Goal: Task Accomplishment & Management: Complete application form

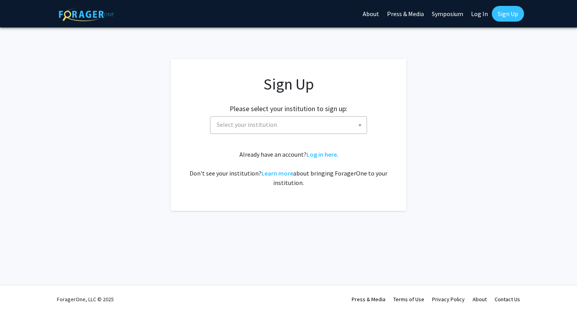
click at [255, 126] on span "Select your institution" at bounding box center [247, 124] width 60 height 8
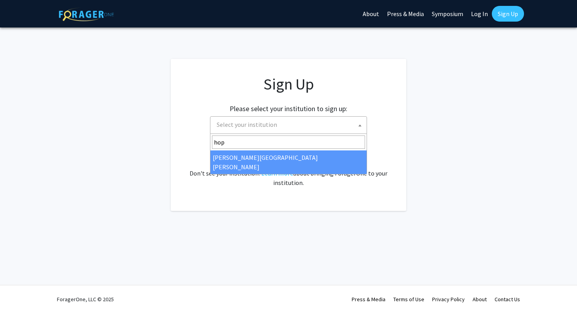
type input "hop"
select select "1"
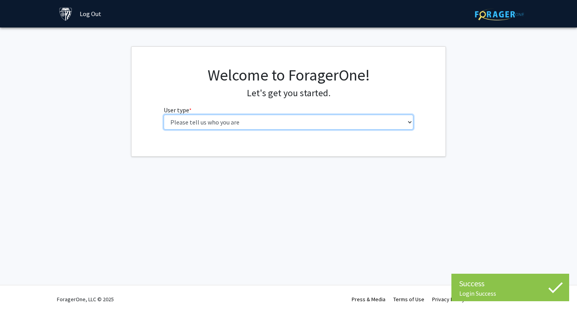
click at [245, 122] on select "Please tell us who you are Undergraduate Student Master's Student Doctoral Cand…" at bounding box center [289, 122] width 250 height 15
select select "1: undergrad"
click at [164, 115] on select "Please tell us who you are Undergraduate Student Master's Student Doctoral Cand…" at bounding box center [289, 122] width 250 height 15
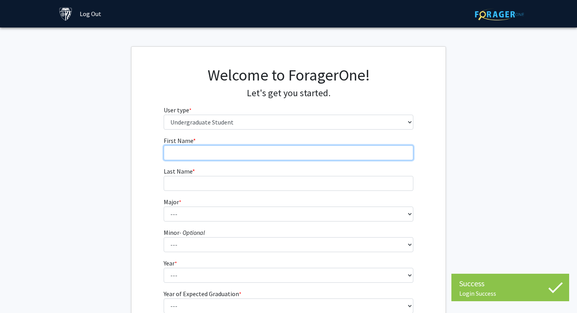
click at [252, 151] on input "First Name * required" at bounding box center [289, 152] width 250 height 15
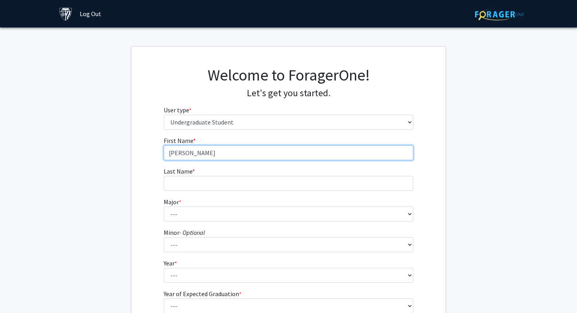
type input "[PERSON_NAME]"
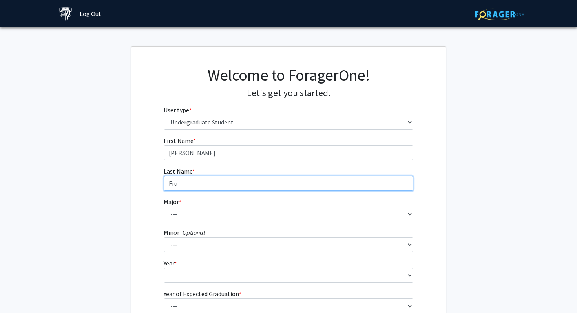
type input "Fru"
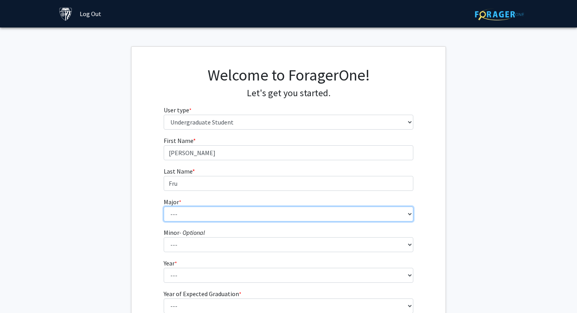
click at [231, 211] on select "--- Africana Studies Anthropology Applied Mathematics & Statistics Archaeology …" at bounding box center [289, 213] width 250 height 15
select select "22: 37"
click at [164, 206] on select "--- Africana Studies Anthropology Applied Mathematics & Statistics Archaeology …" at bounding box center [289, 213] width 250 height 15
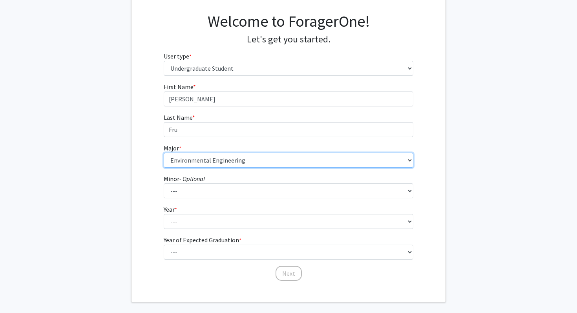
scroll to position [89, 0]
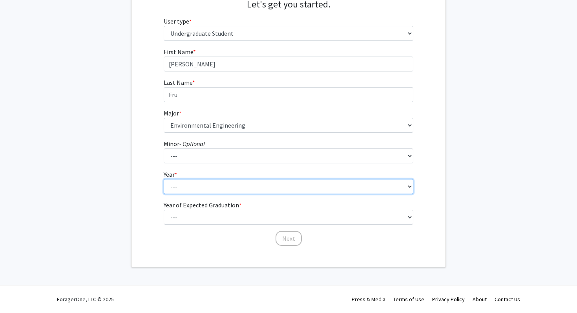
click at [212, 184] on select "--- First-year Sophomore Junior Senior Postbaccalaureate Certificate" at bounding box center [289, 186] width 250 height 15
select select "1: first-year"
click at [164, 179] on select "--- First-year Sophomore Junior Senior Postbaccalaureate Certificate" at bounding box center [289, 186] width 250 height 15
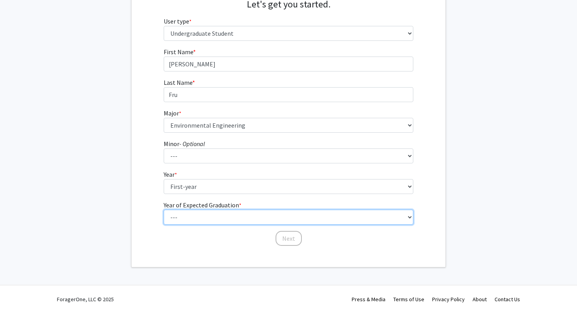
click at [206, 214] on select "--- 2025 2026 2027 2028 2029 2030 2031 2032 2033 2034" at bounding box center [289, 217] width 250 height 15
select select "5: 2029"
click at [164, 210] on select "--- 2025 2026 2027 2028 2029 2030 2031 2032 2033 2034" at bounding box center [289, 217] width 250 height 15
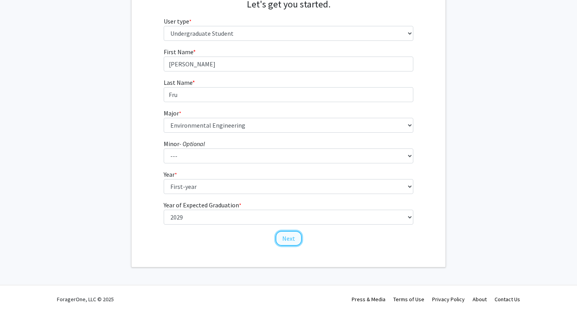
click at [290, 235] on button "Next" at bounding box center [289, 238] width 26 height 15
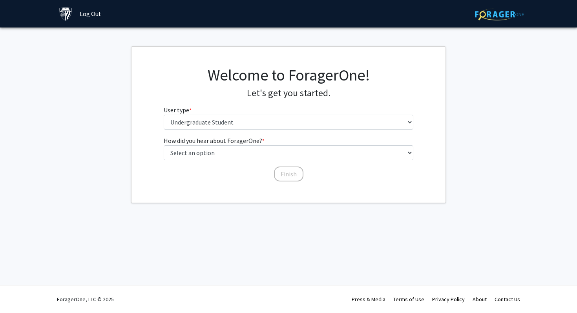
scroll to position [0, 0]
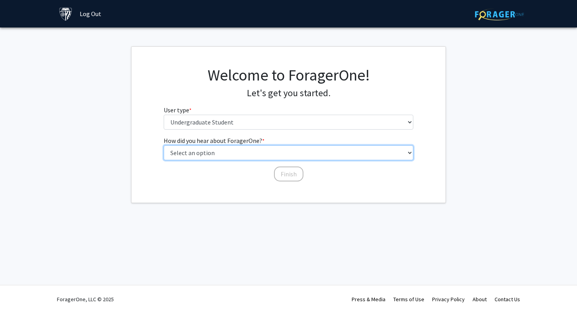
click at [279, 157] on select "Select an option Peer/student recommendation Faculty/staff recommendation Unive…" at bounding box center [289, 152] width 250 height 15
click at [164, 145] on select "Select an option Peer/student recommendation Faculty/staff recommendation Unive…" at bounding box center [289, 152] width 250 height 15
click at [275, 153] on select "Select an option Peer/student recommendation Faculty/staff recommendation Unive…" at bounding box center [289, 152] width 250 height 15
select select "3: university_website"
click at [164, 145] on select "Select an option Peer/student recommendation Faculty/staff recommendation Unive…" at bounding box center [289, 152] width 250 height 15
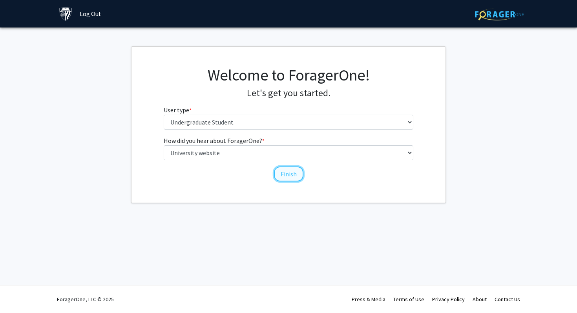
click at [286, 178] on button "Finish" at bounding box center [288, 173] width 29 height 15
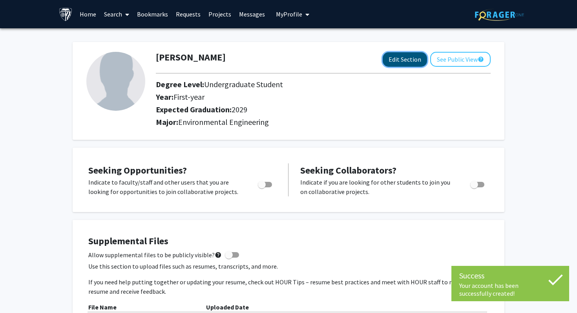
click at [393, 60] on button "Edit Section" at bounding box center [405, 59] width 44 height 15
select select "first-year"
select select "2029"
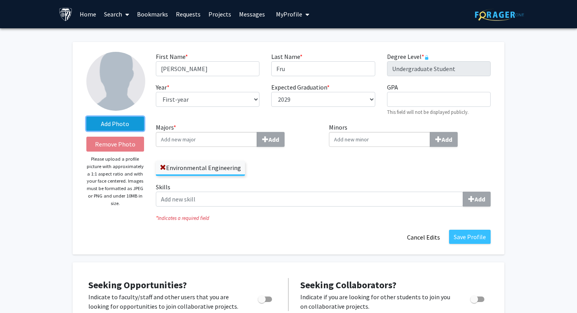
click at [114, 128] on label "Add Photo" at bounding box center [115, 124] width 58 height 14
click at [0, 0] on input "Add Photo" at bounding box center [0, 0] width 0 height 0
click at [432, 239] on button "Cancel Edits" at bounding box center [423, 237] width 43 height 15
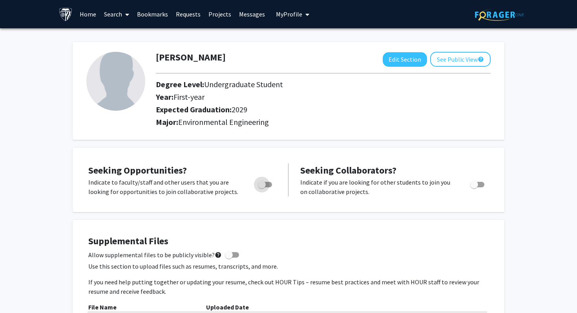
click at [263, 183] on span "Toggle" at bounding box center [262, 185] width 8 height 8
click at [262, 187] on input "Are you actively seeking opportunities?" at bounding box center [261, 187] width 0 height 0
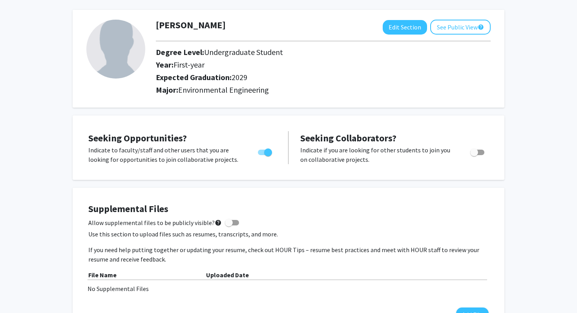
scroll to position [36, 0]
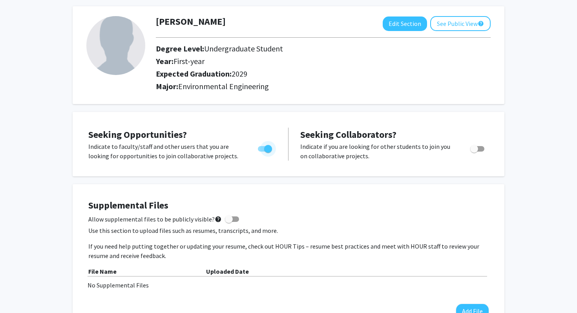
click at [263, 149] on span "Toggle" at bounding box center [265, 148] width 14 height 5
click at [262, 151] on input "Are you actively seeking opportunities?" at bounding box center [261, 151] width 0 height 0
checkbox input "false"
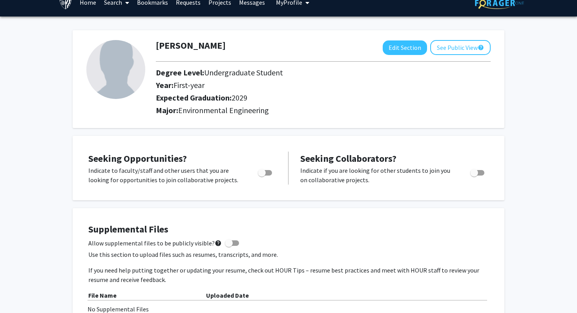
scroll to position [0, 0]
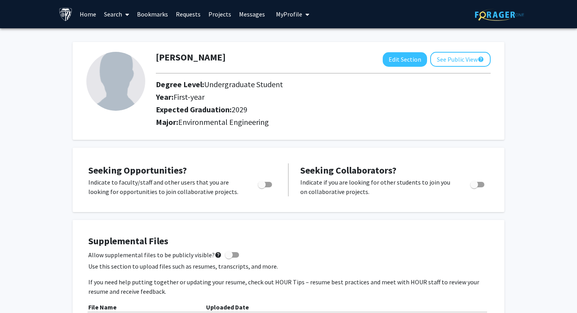
click at [93, 11] on link "Home" at bounding box center [88, 13] width 24 height 27
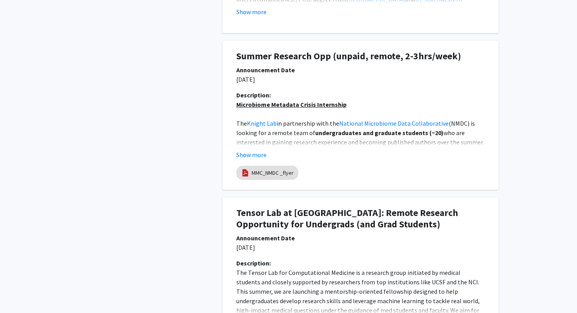
scroll to position [570, 0]
